Goal: Task Accomplishment & Management: Manage account settings

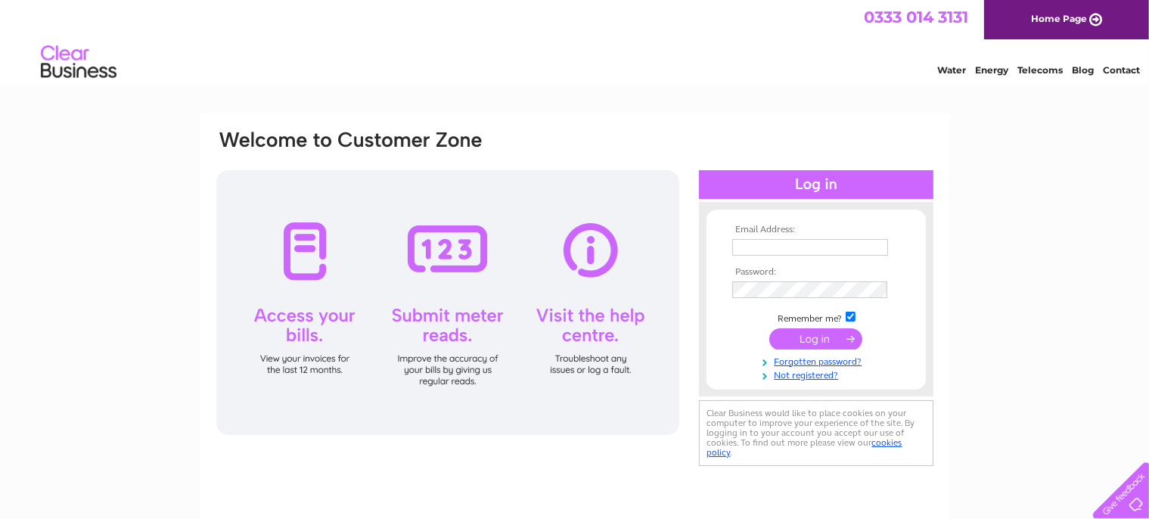
click at [824, 249] on input "text" at bounding box center [810, 247] width 156 height 17
type input "<"
type input "Marneyrowley@outlook.com"
click at [769, 329] on input "submit" at bounding box center [815, 339] width 93 height 21
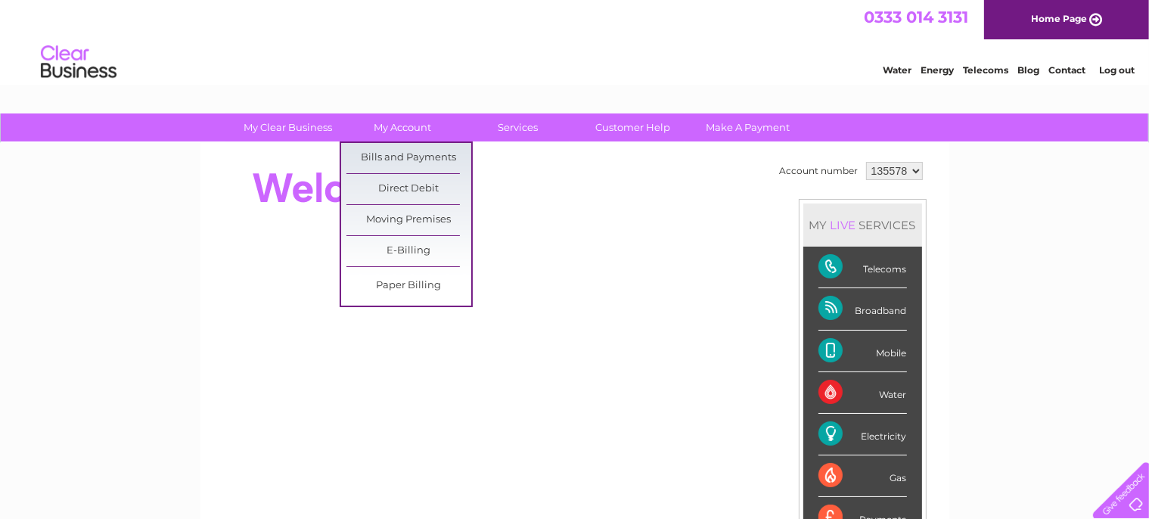
click at [408, 155] on link "Bills and Payments" at bounding box center [408, 158] width 125 height 30
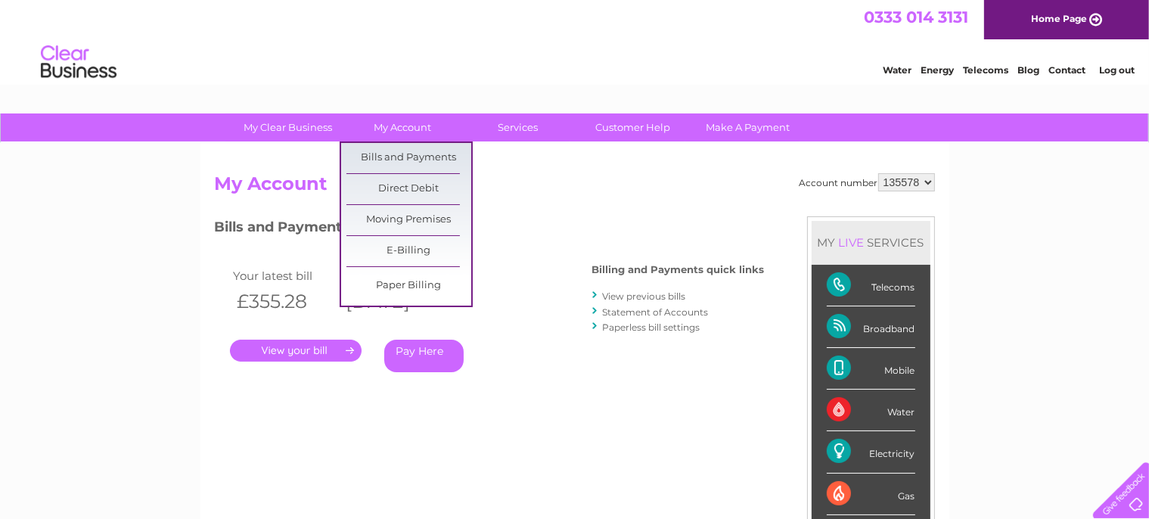
click at [369, 127] on link "My Account" at bounding box center [402, 127] width 125 height 28
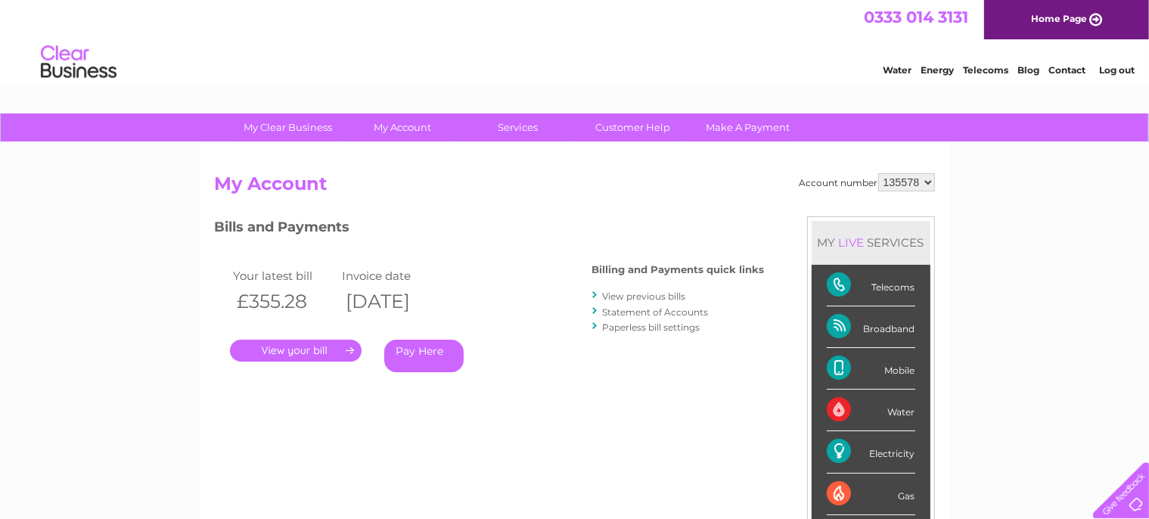
click at [1119, 67] on link "Log out" at bounding box center [1117, 69] width 36 height 11
